Goal: Information Seeking & Learning: Learn about a topic

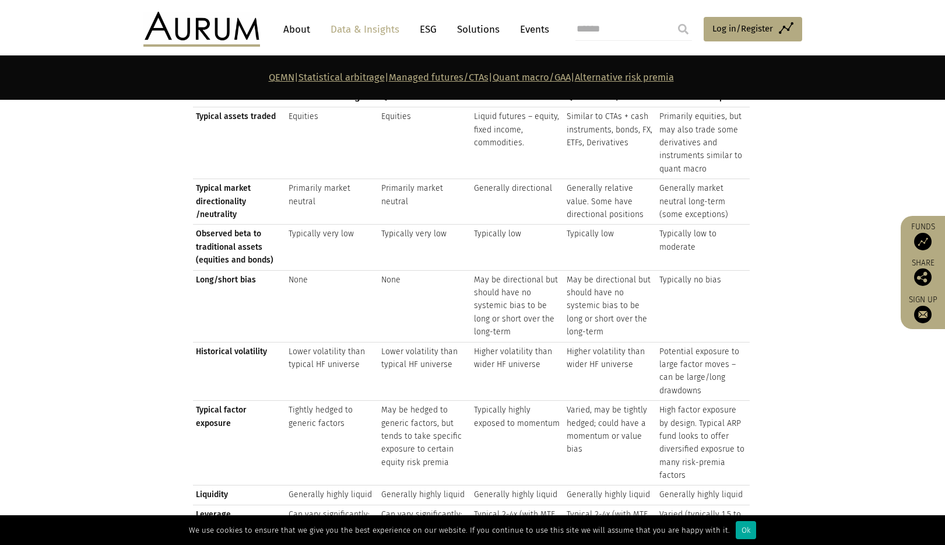
scroll to position [1213, 0]
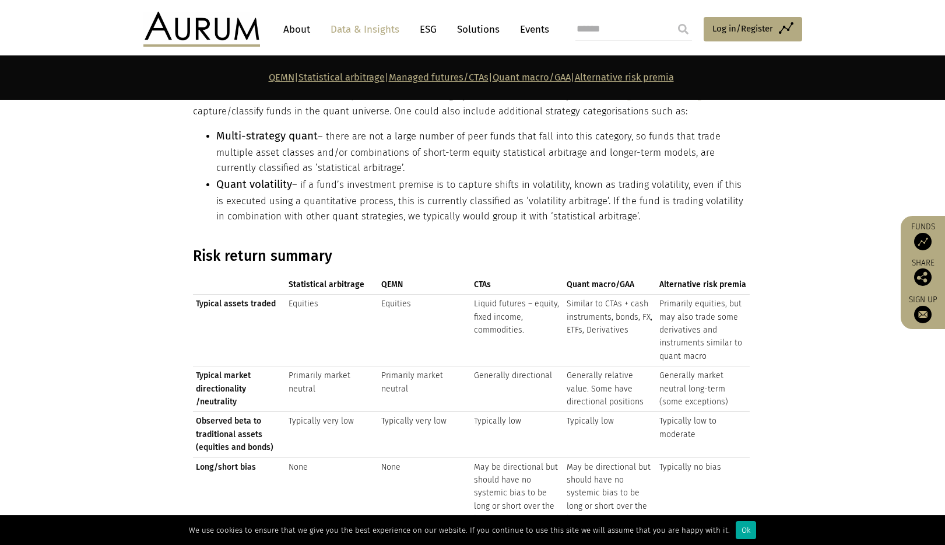
click at [482, 279] on span "CTAs" at bounding box center [517, 284] width 87 height 13
click at [575, 322] on td "Similar to CTAs + cash instruments, bonds, FX, ETFs, Derivatives" at bounding box center [610, 330] width 93 height 72
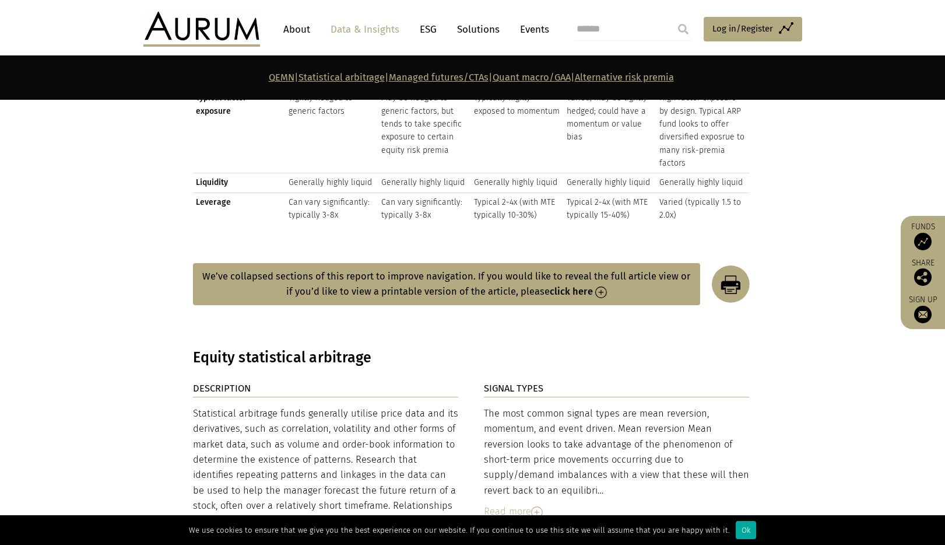
scroll to position [1771, 0]
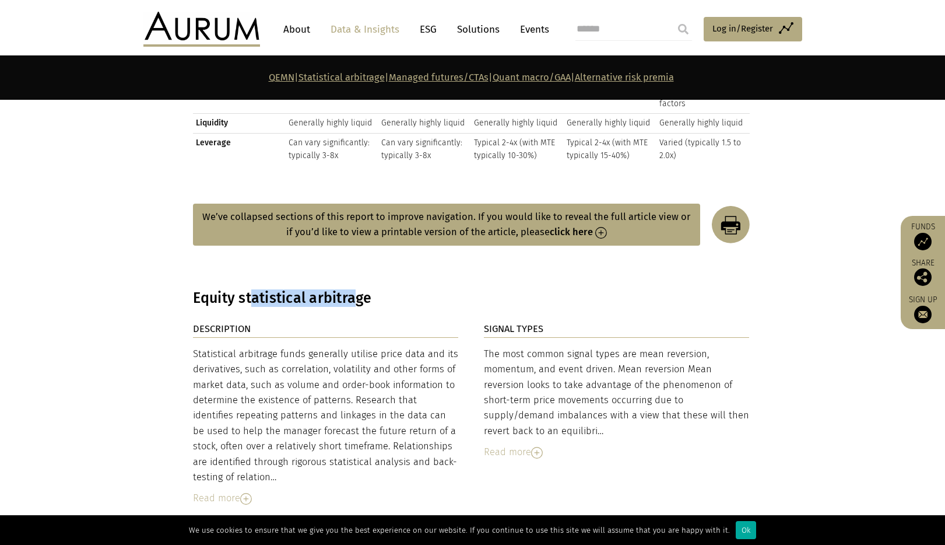
drag, startPoint x: 275, startPoint y: 292, endPoint x: 356, endPoint y: 292, distance: 80.5
click at [356, 292] on h3 "Equity statistical arbitrage" at bounding box center [471, 297] width 557 height 17
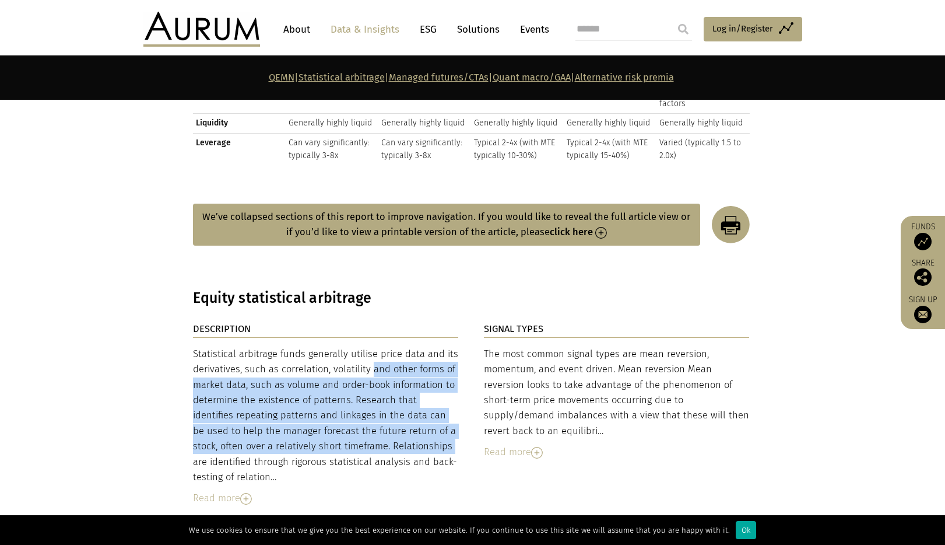
drag, startPoint x: 324, startPoint y: 365, endPoint x: 342, endPoint y: 441, distance: 78.4
click at [342, 441] on div "Statistical arbitrage funds generally utilise price data and its derivatives, s…" at bounding box center [326, 415] width 266 height 139
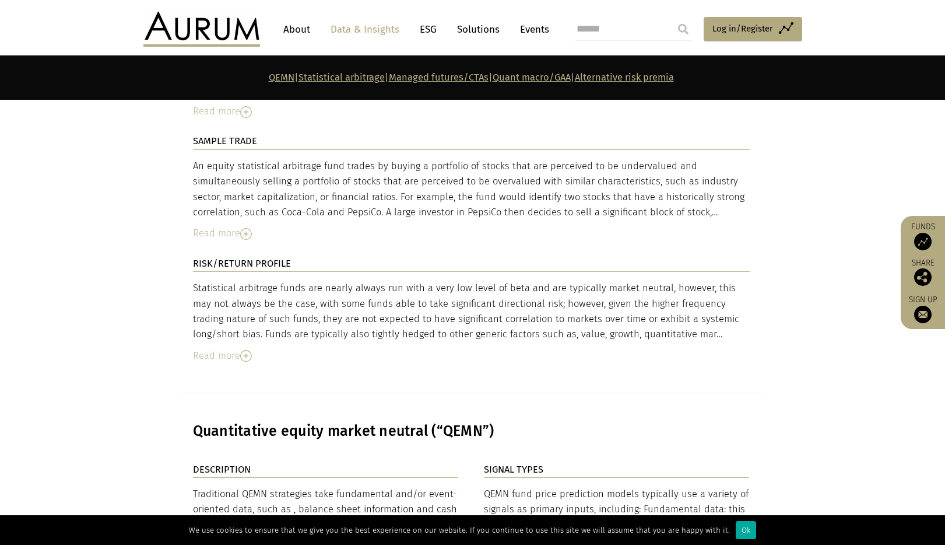
scroll to position [2543, 0]
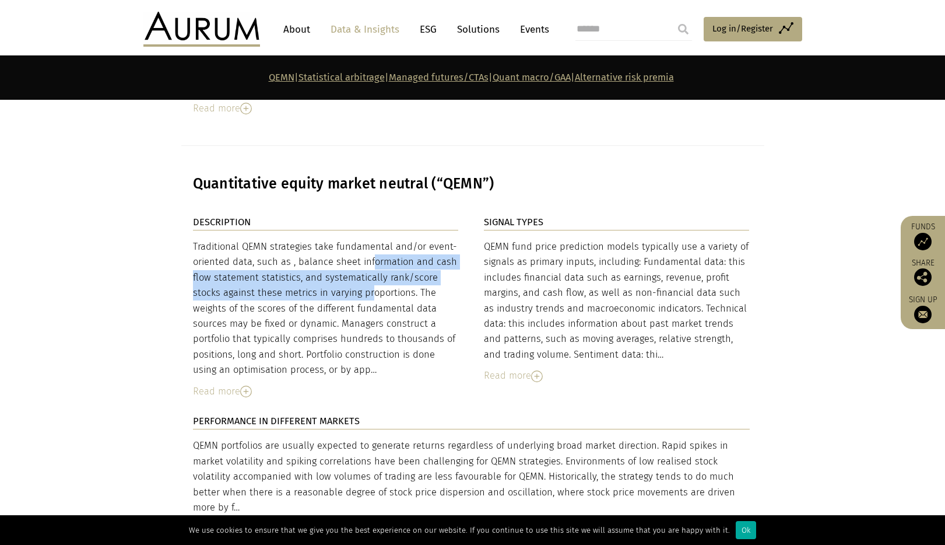
drag, startPoint x: 315, startPoint y: 243, endPoint x: 318, endPoint y: 272, distance: 29.9
click at [318, 269] on div "Traditional QEMN strategies take fundamental and/or event-oriented data, such a…" at bounding box center [326, 308] width 266 height 139
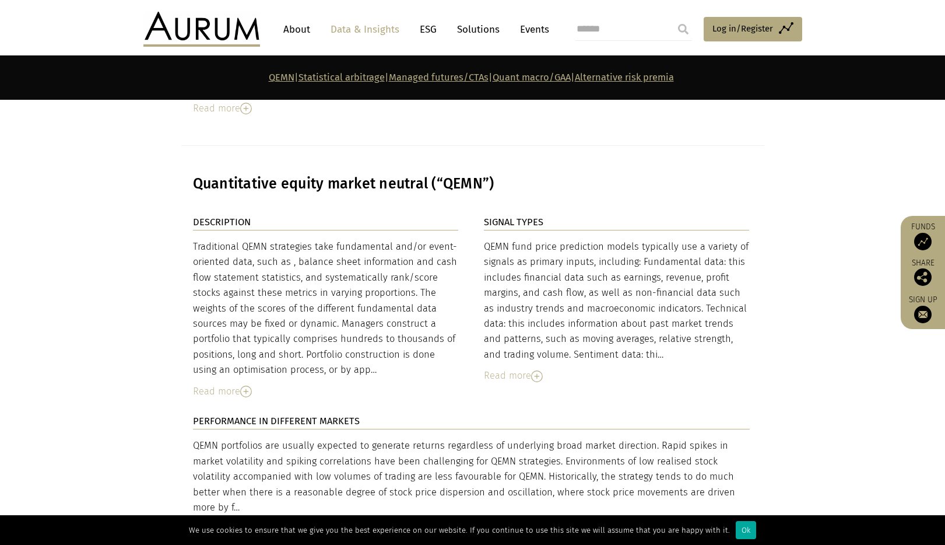
click at [318, 273] on div "Traditional QEMN strategies take fundamental and/or event-oriented data, such a…" at bounding box center [326, 308] width 266 height 139
drag, startPoint x: 319, startPoint y: 274, endPoint x: 323, endPoint y: 286, distance: 12.2
click at [323, 286] on div "Traditional QEMN strategies take fundamental and/or event-oriented data, such a…" at bounding box center [326, 308] width 266 height 139
click at [325, 283] on div "Traditional QEMN strategies take fundamental and/or event-oriented data, such a…" at bounding box center [326, 308] width 266 height 139
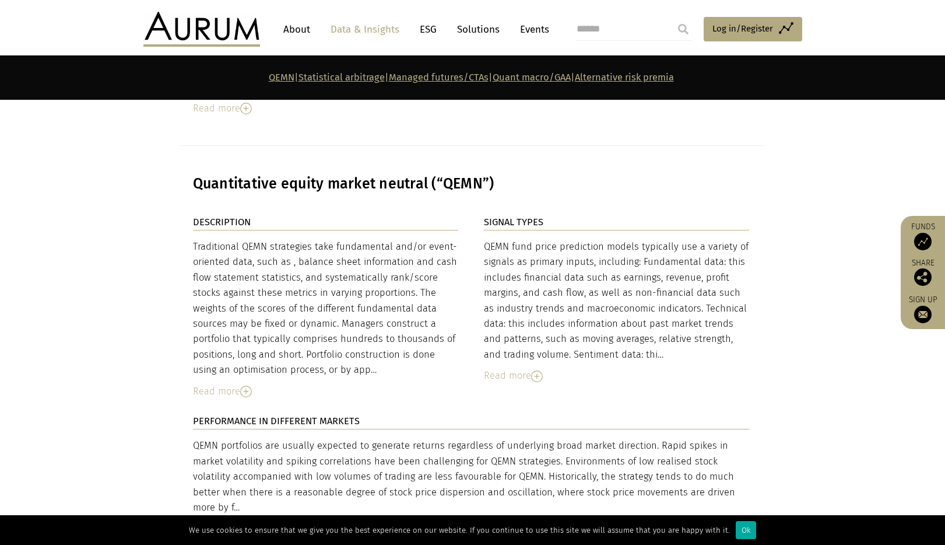
click at [325, 286] on div "Traditional QEMN strategies take fundamental and/or event-oriented data, such a…" at bounding box center [326, 308] width 266 height 139
drag, startPoint x: 325, startPoint y: 287, endPoint x: 326, endPoint y: 294, distance: 7.0
click at [326, 294] on div "Traditional QEMN strategies take fundamental and/or event-oriented data, such a…" at bounding box center [326, 308] width 266 height 139
drag, startPoint x: 319, startPoint y: 292, endPoint x: 318, endPoint y: 300, distance: 7.7
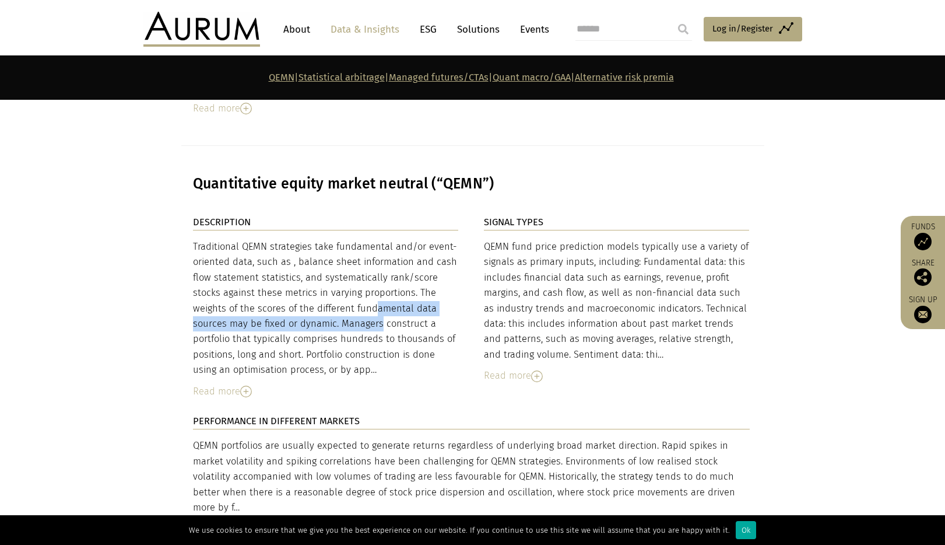
click at [318, 300] on div "Traditional QEMN strategies take fundamental and/or event-oriented data, such a…" at bounding box center [326, 308] width 266 height 139
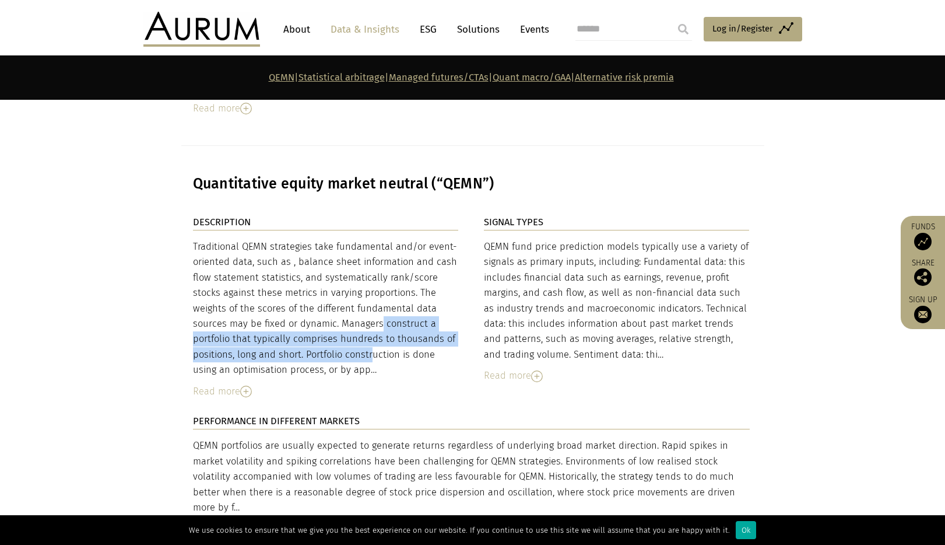
drag, startPoint x: 318, startPoint y: 315, endPoint x: 319, endPoint y: 325, distance: 10.6
click at [319, 325] on div "Traditional QEMN strategies take fundamental and/or event-oriented data, such a…" at bounding box center [326, 308] width 266 height 139
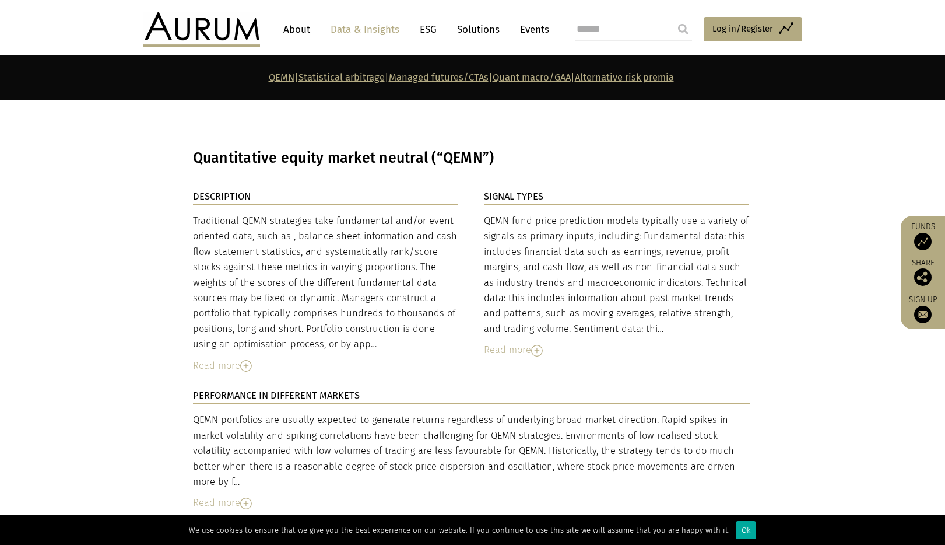
scroll to position [2745, 0]
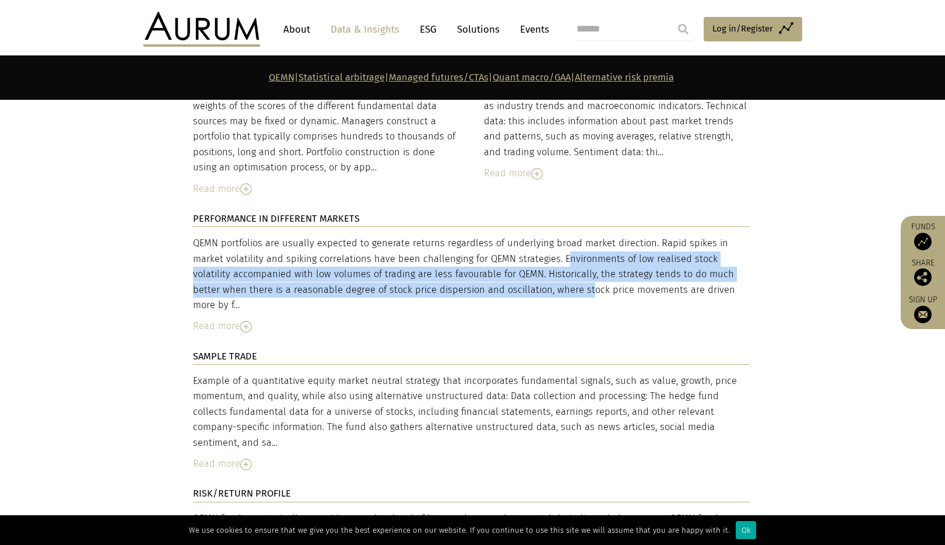
drag, startPoint x: 482, startPoint y: 242, endPoint x: 474, endPoint y: 267, distance: 26.2
click at [474, 267] on div "QEMN portfolios are usually expected to generate returns regardless of underlyi…" at bounding box center [471, 274] width 557 height 77
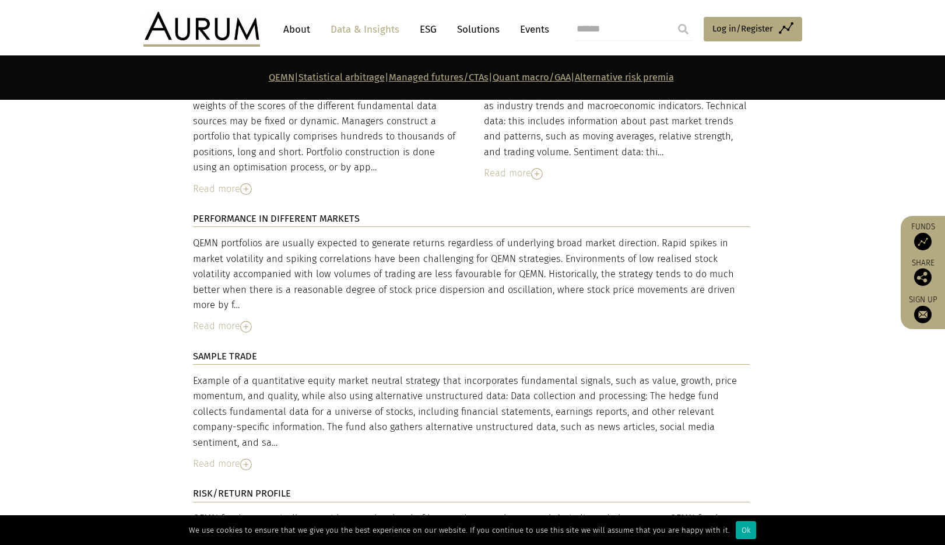
drag, startPoint x: 470, startPoint y: 244, endPoint x: 470, endPoint y: 253, distance: 9.3
click at [470, 252] on div "QEMN portfolios are usually expected to generate returns regardless of underlyi…" at bounding box center [471, 274] width 557 height 77
click at [470, 253] on div "QEMN portfolios are usually expected to generate returns regardless of underlyi…" at bounding box center [471, 274] width 557 height 77
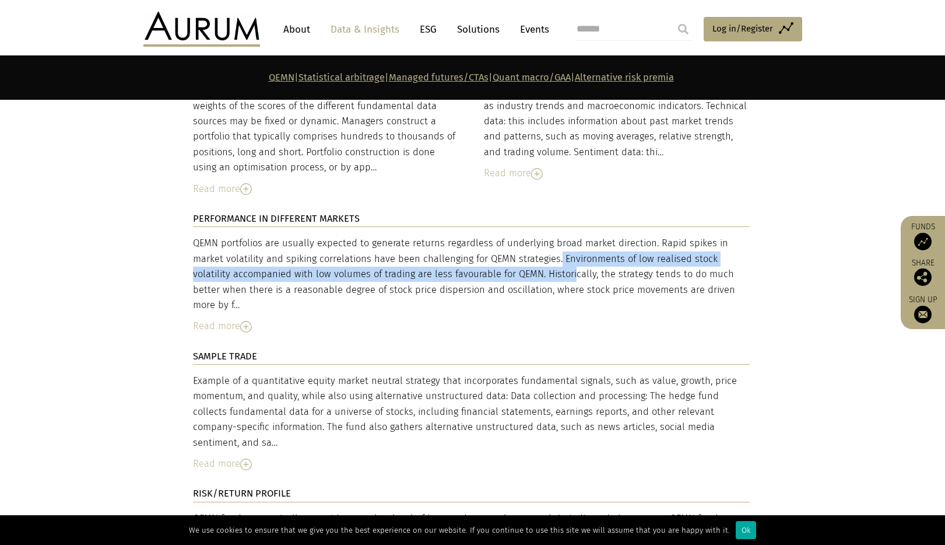
drag, startPoint x: 473, startPoint y: 237, endPoint x: 475, endPoint y: 257, distance: 19.3
click at [475, 257] on div "QEMN portfolios are usually expected to generate returns regardless of underlyi…" at bounding box center [471, 274] width 557 height 77
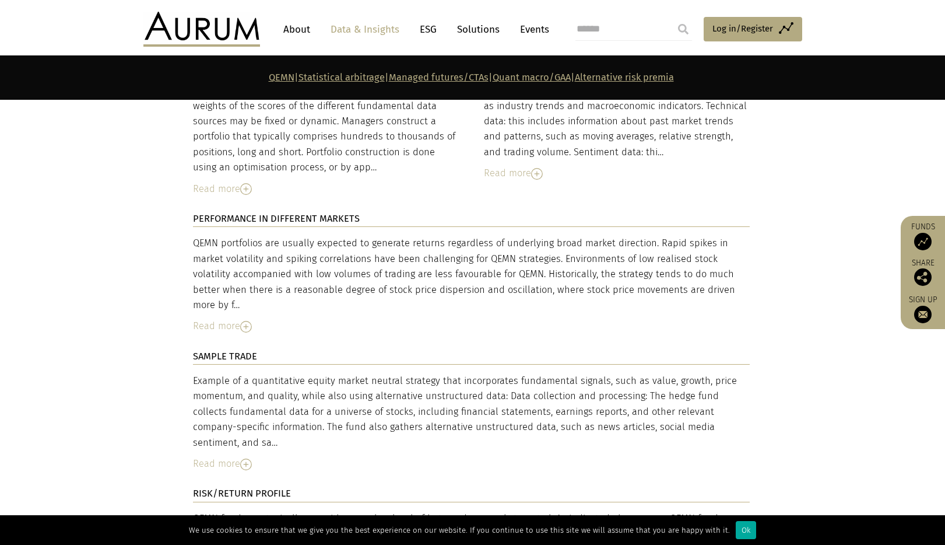
click at [475, 257] on div "QEMN portfolios are usually expected to generate returns regardless of underlyi…" at bounding box center [471, 274] width 557 height 77
click at [472, 250] on div "QEMN portfolios are usually expected to generate returns regardless of underlyi…" at bounding box center [471, 274] width 557 height 77
drag, startPoint x: 472, startPoint y: 250, endPoint x: 473, endPoint y: 260, distance: 10.6
click at [473, 260] on div "QEMN portfolios are usually expected to generate returns regardless of underlyi…" at bounding box center [471, 274] width 557 height 77
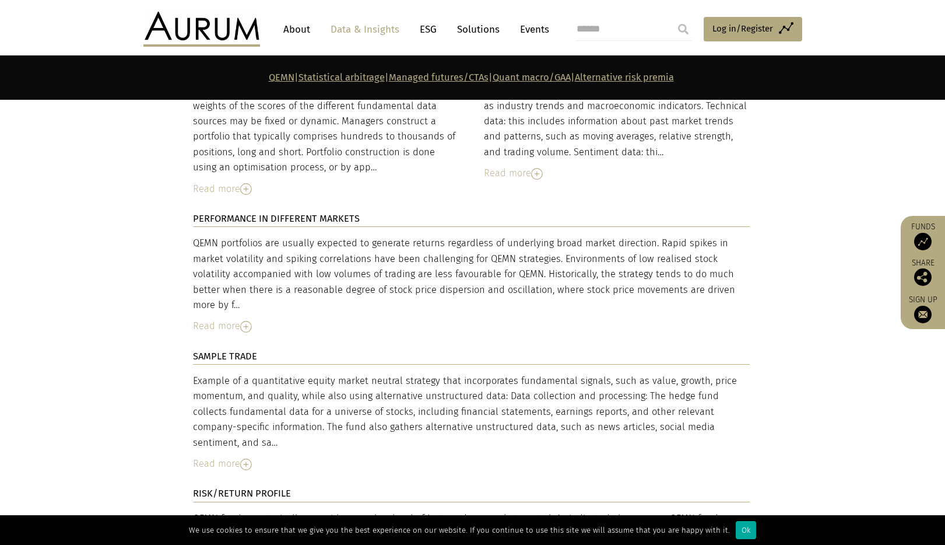
click at [473, 260] on div "QEMN portfolios are usually expected to generate returns regardless of underlyi…" at bounding box center [471, 274] width 557 height 77
click at [472, 250] on div "QEMN portfolios are usually expected to generate returns regardless of underlyi…" at bounding box center [471, 274] width 557 height 77
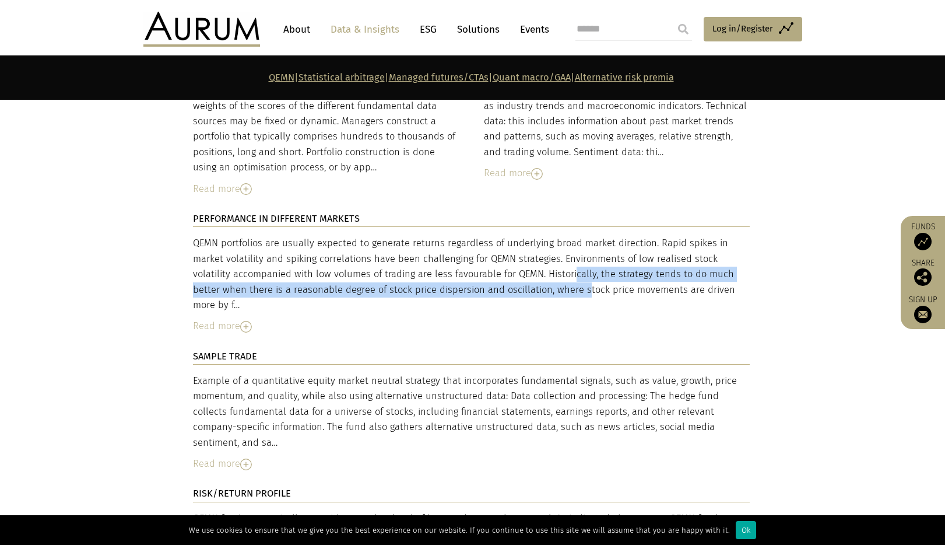
drag, startPoint x: 472, startPoint y: 255, endPoint x: 472, endPoint y: 264, distance: 8.8
click at [472, 264] on div "QEMN portfolios are usually expected to generate returns regardless of underlyi…" at bounding box center [471, 274] width 557 height 77
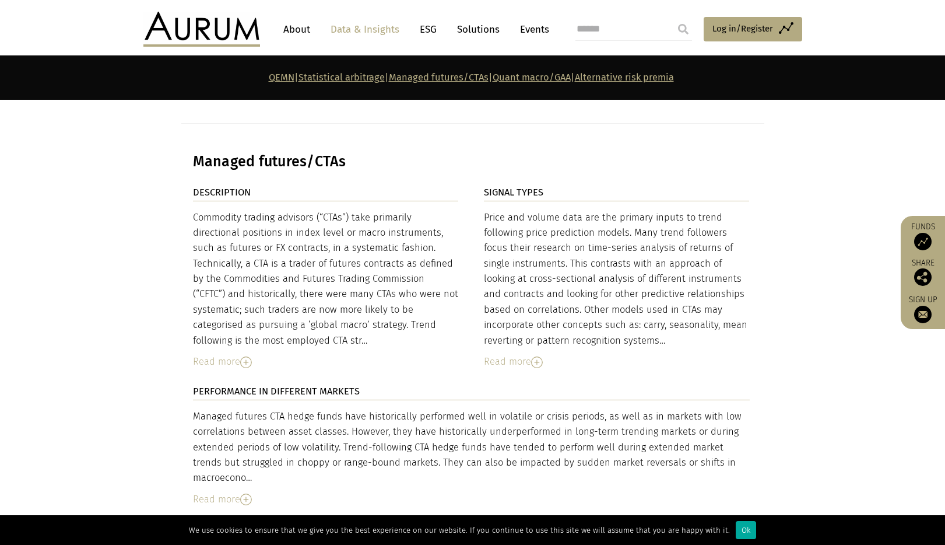
scroll to position [3235, 0]
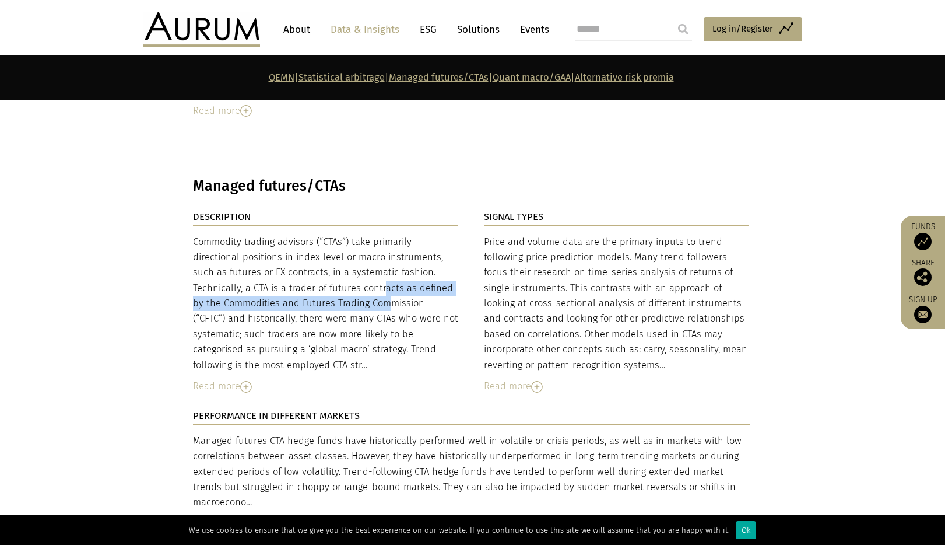
drag, startPoint x: 326, startPoint y: 240, endPoint x: 329, endPoint y: 296, distance: 55.5
click at [329, 289] on div "Commodity trading advisors (“CTAs”) take primarily directional positions in ind…" at bounding box center [326, 303] width 266 height 139
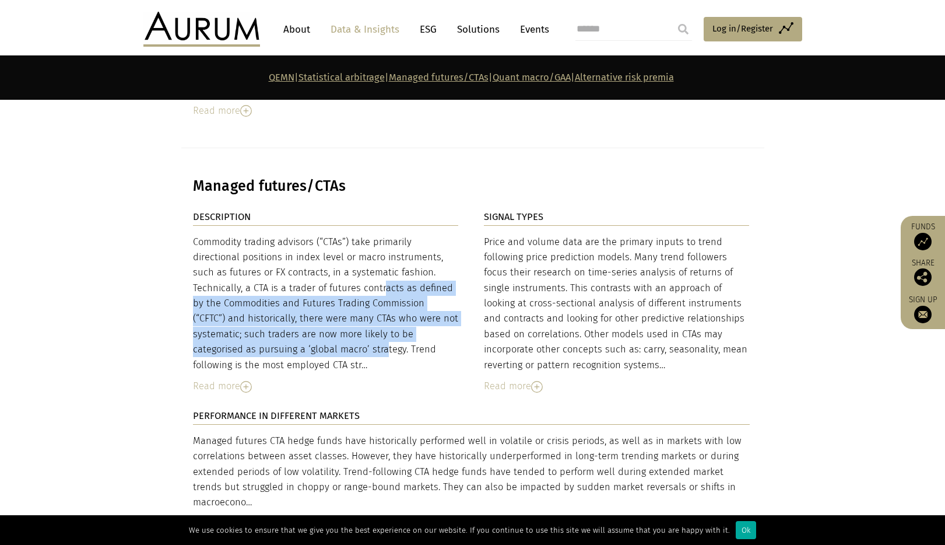
click at [329, 296] on div "Commodity trading advisors (“CTAs”) take primarily directional positions in ind…" at bounding box center [326, 303] width 266 height 139
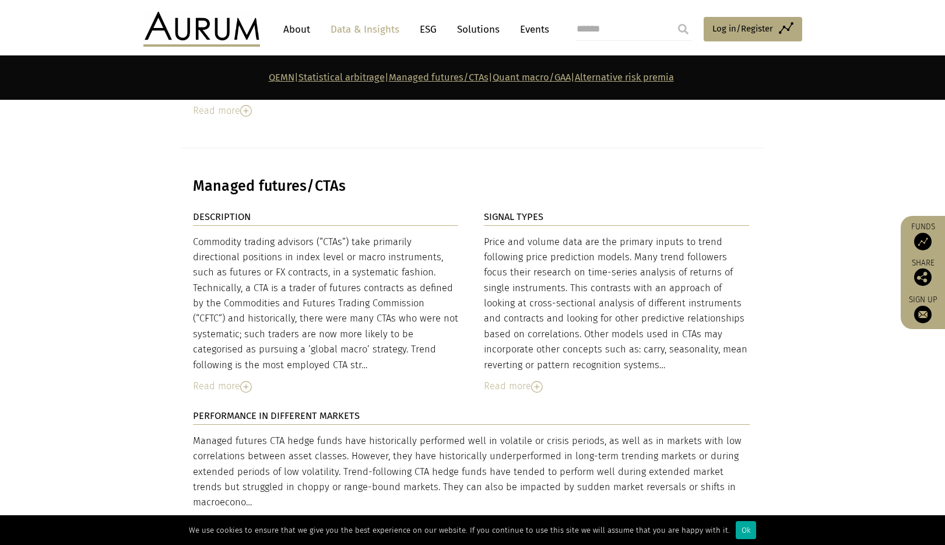
click at [702, 234] on div "Price and volume data are the primary inputs to trend following price predictio…" at bounding box center [617, 303] width 266 height 139
drag, startPoint x: 641, startPoint y: 231, endPoint x: 634, endPoint y: 255, distance: 24.5
click at [637, 247] on div "Price and volume data are the primary inputs to trend following price predictio…" at bounding box center [617, 303] width 266 height 139
click at [634, 255] on div "Price and volume data are the primary inputs to trend following price predictio…" at bounding box center [617, 303] width 266 height 139
